Goal: Navigation & Orientation: Understand site structure

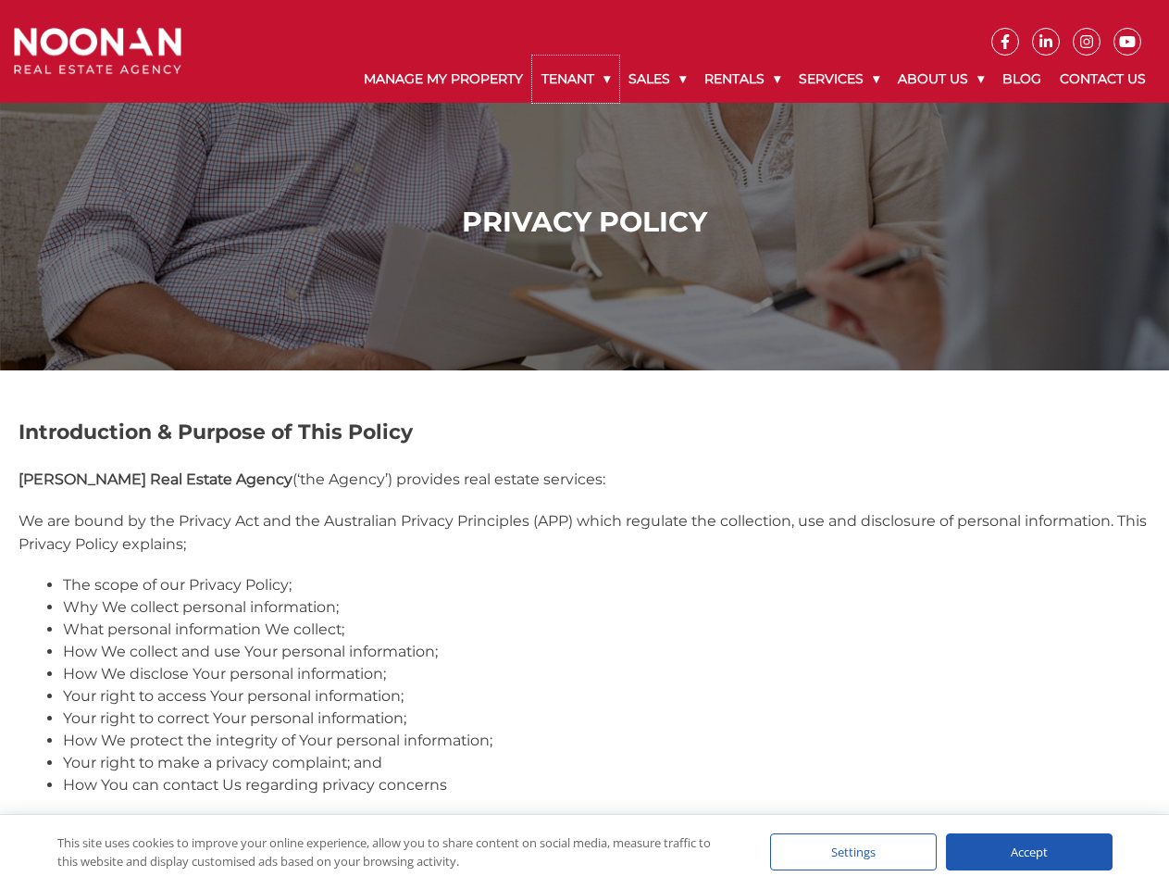
click at [576, 79] on link "Tenant" at bounding box center [575, 79] width 87 height 47
click at [658, 79] on link "Sales" at bounding box center [657, 79] width 76 height 47
click at [743, 79] on link "Rentals" at bounding box center [742, 79] width 94 height 47
click at [841, 79] on link "Services" at bounding box center [839, 79] width 99 height 47
click at [943, 79] on link "About Us" at bounding box center [941, 79] width 105 height 47
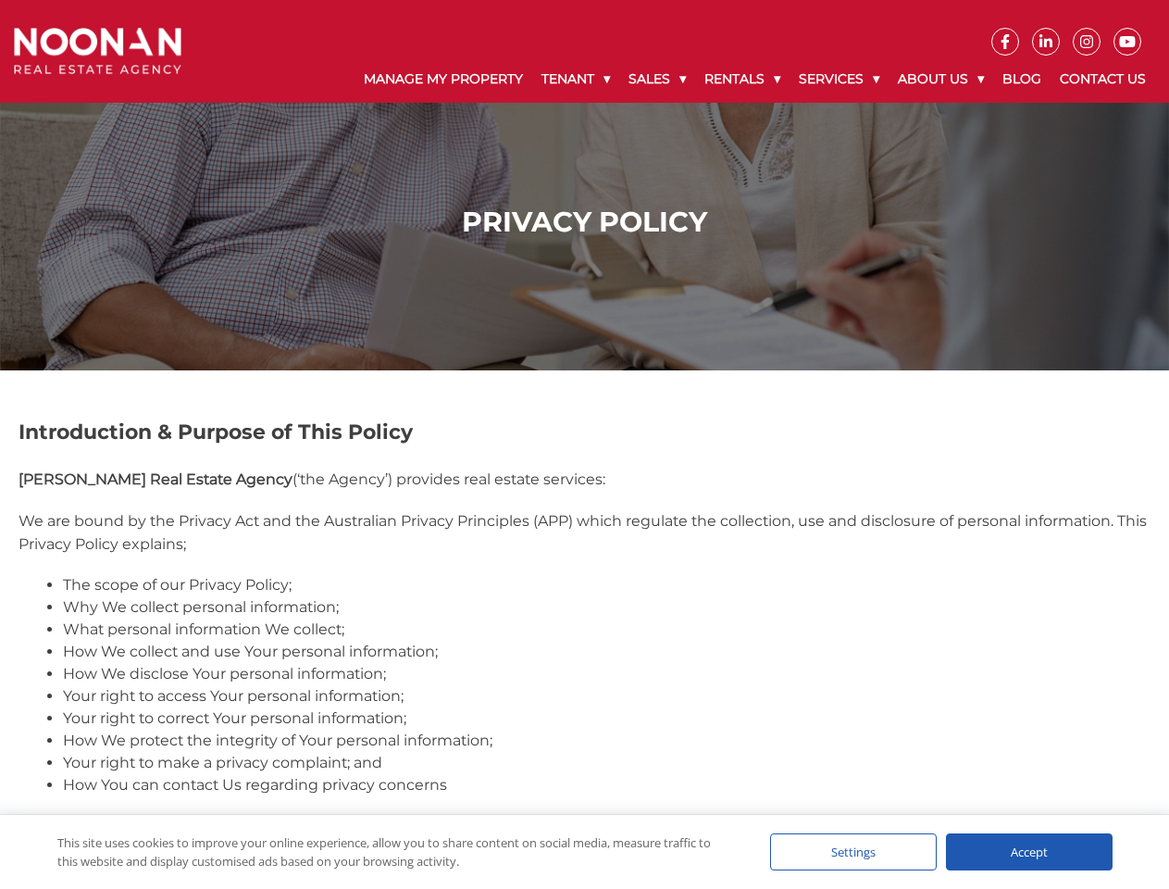
click at [853, 852] on div "Settings" at bounding box center [853, 851] width 167 height 37
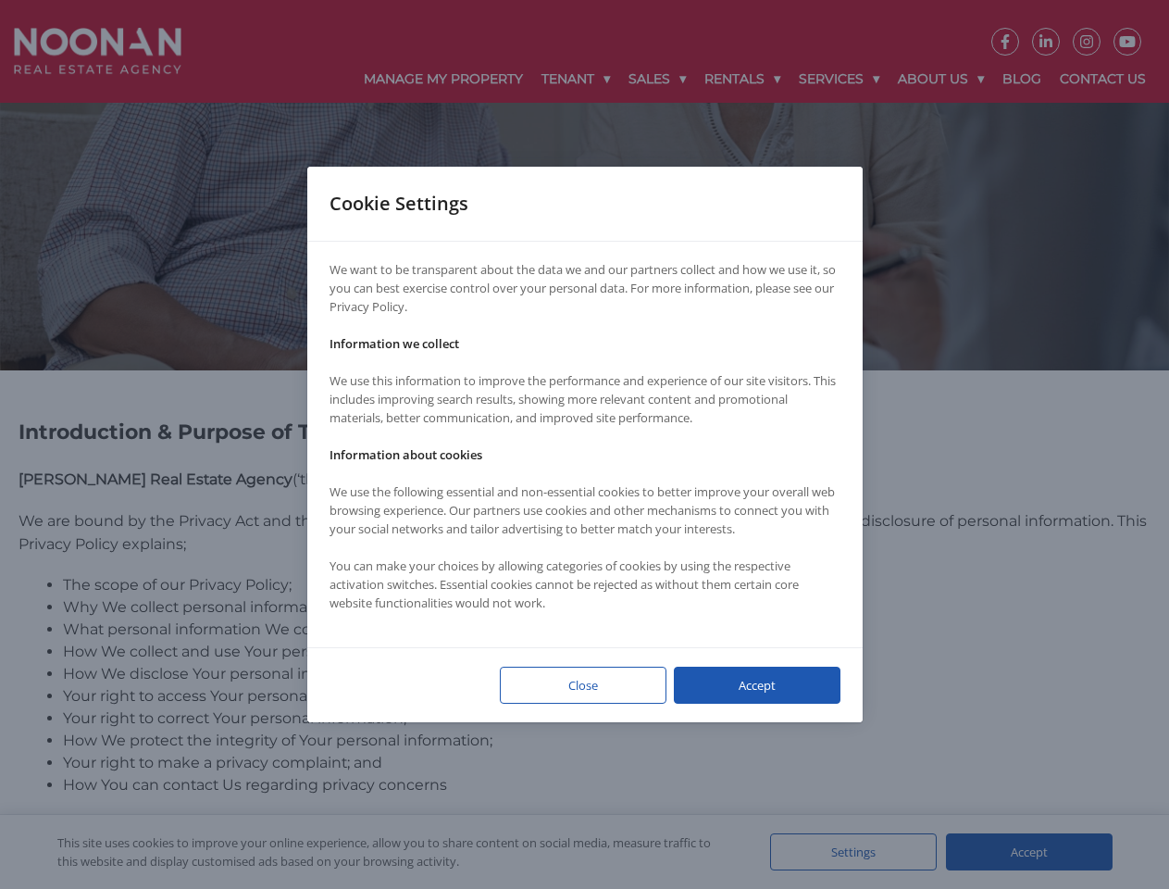
click at [1029, 852] on div at bounding box center [584, 444] width 1169 height 889
